Goal: Information Seeking & Learning: Learn about a topic

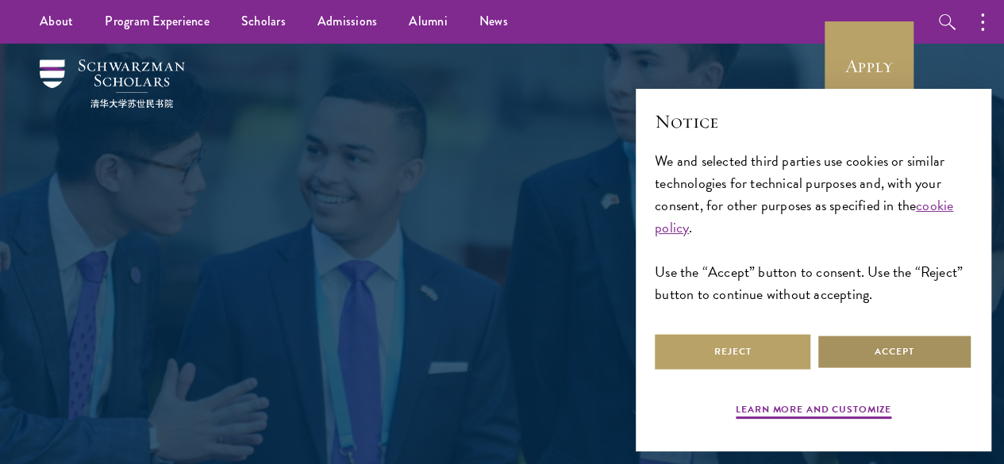
click at [844, 343] on button "Accept" at bounding box center [895, 352] width 156 height 36
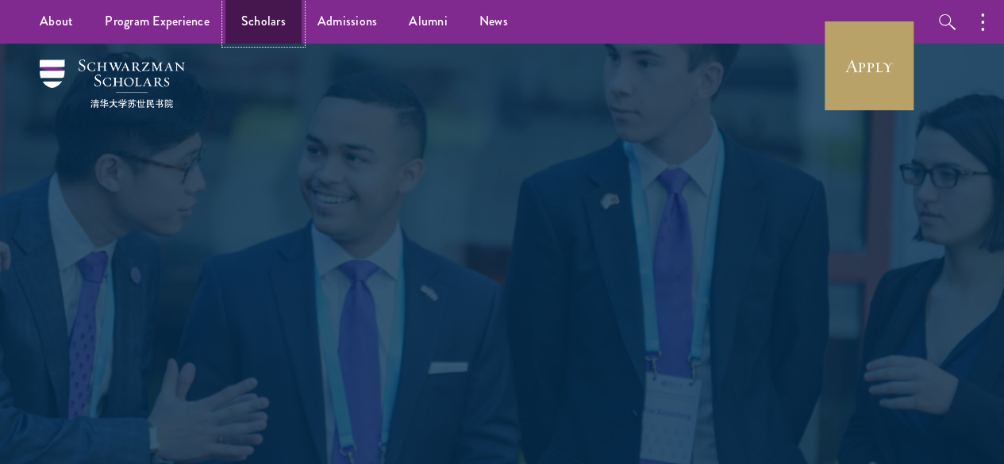
click at [271, 23] on link "Scholars" at bounding box center [263, 22] width 76 height 44
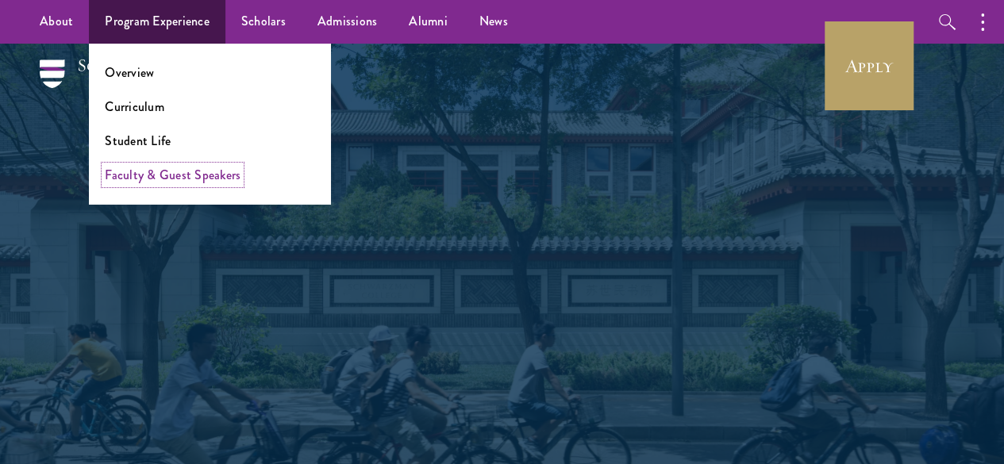
click at [136, 175] on link "Faculty & Guest Speakers" at bounding box center [173, 175] width 136 height 18
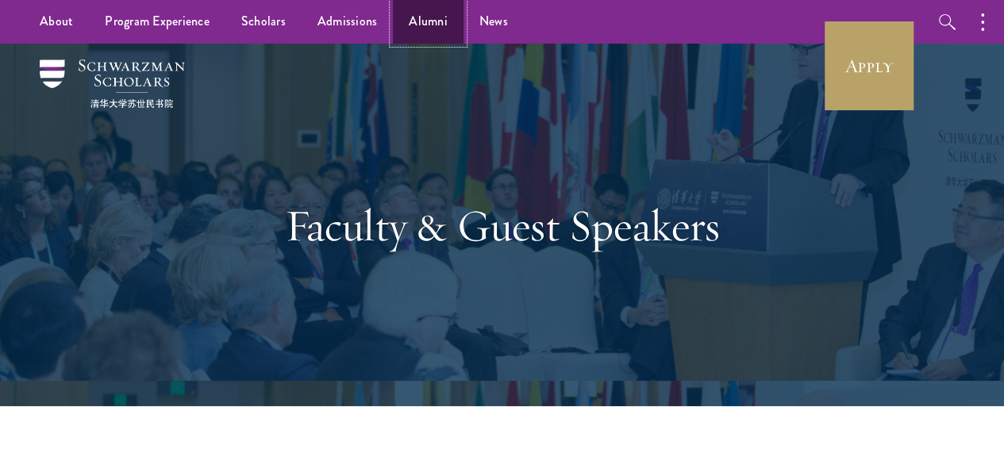
click at [426, 18] on link "Alumni" at bounding box center [428, 22] width 71 height 44
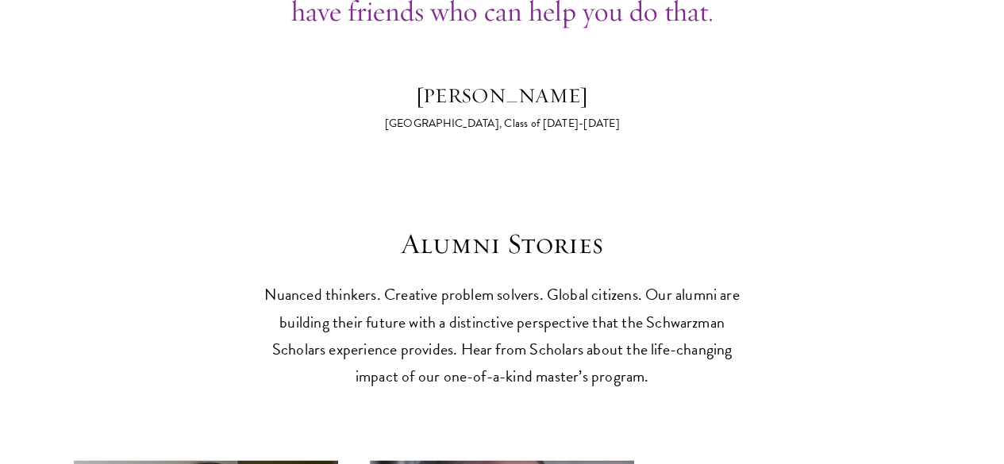
scroll to position [4214, 0]
